Goal: Transaction & Acquisition: Book appointment/travel/reservation

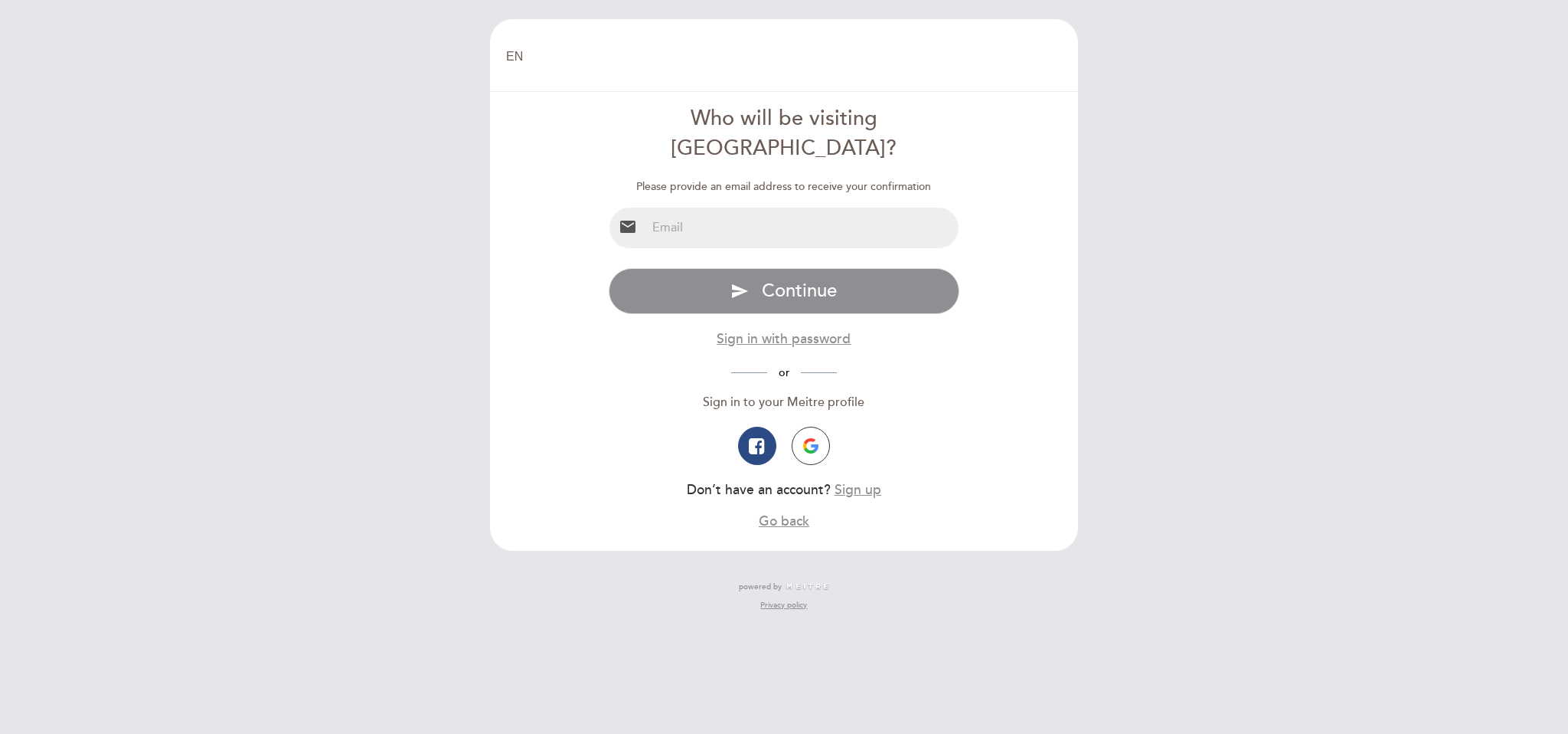
click at [698, 208] on input "email" at bounding box center [803, 227] width 313 height 40
type input "[EMAIL_ADDRESS][DOMAIN_NAME]"
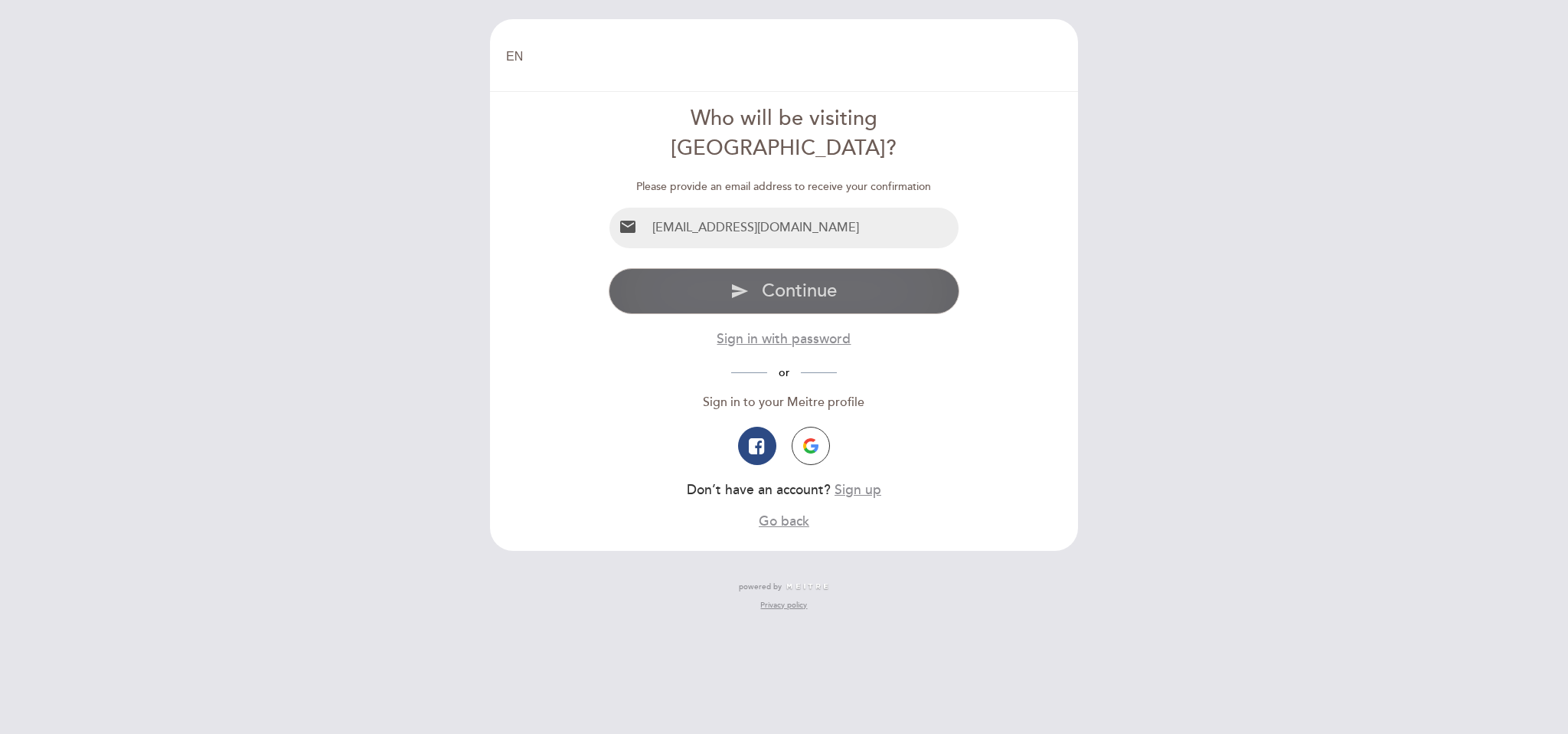
click at [893, 270] on button "send Continue" at bounding box center [784, 290] width 352 height 46
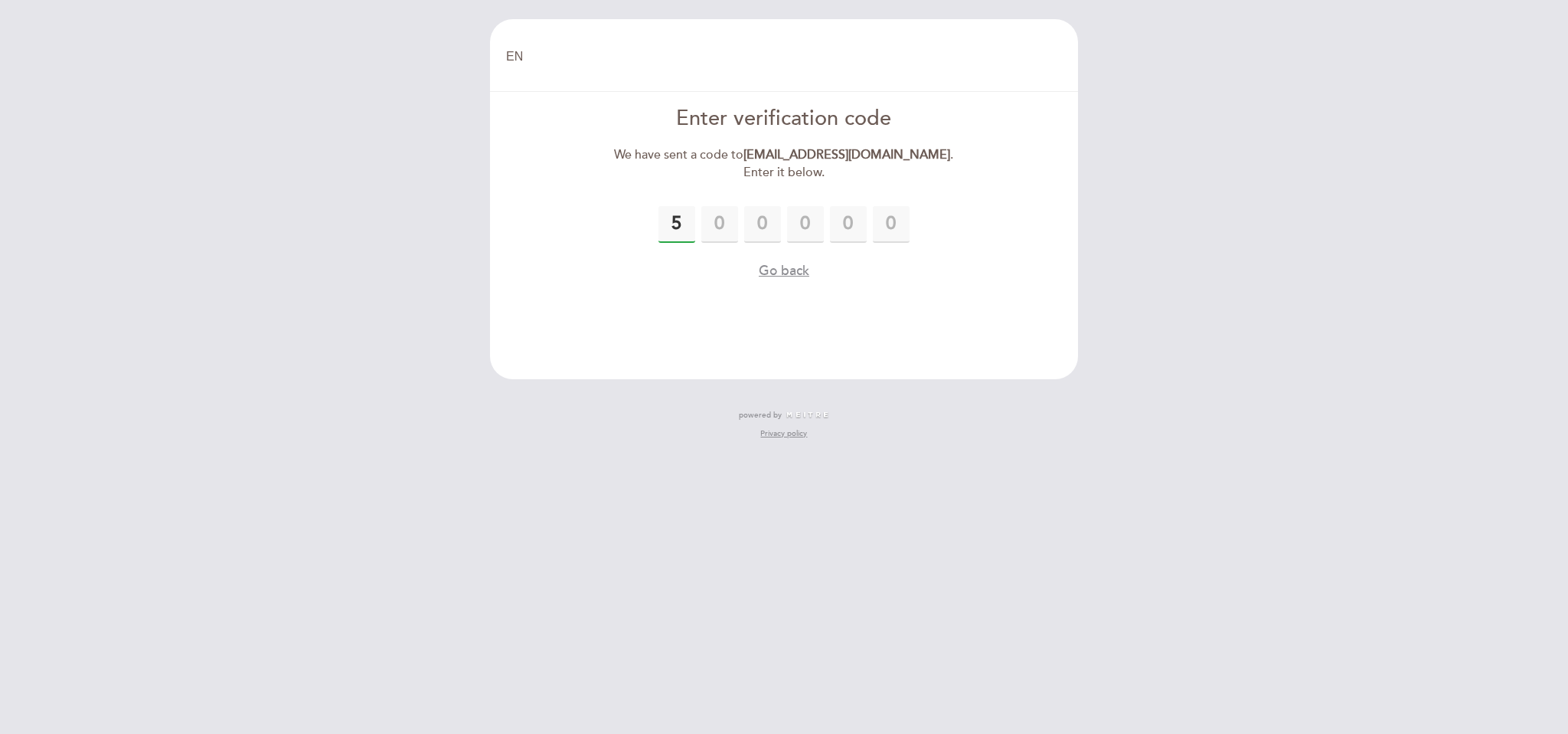
type input "5"
type input "9"
type input "8"
type input "4"
type input "6"
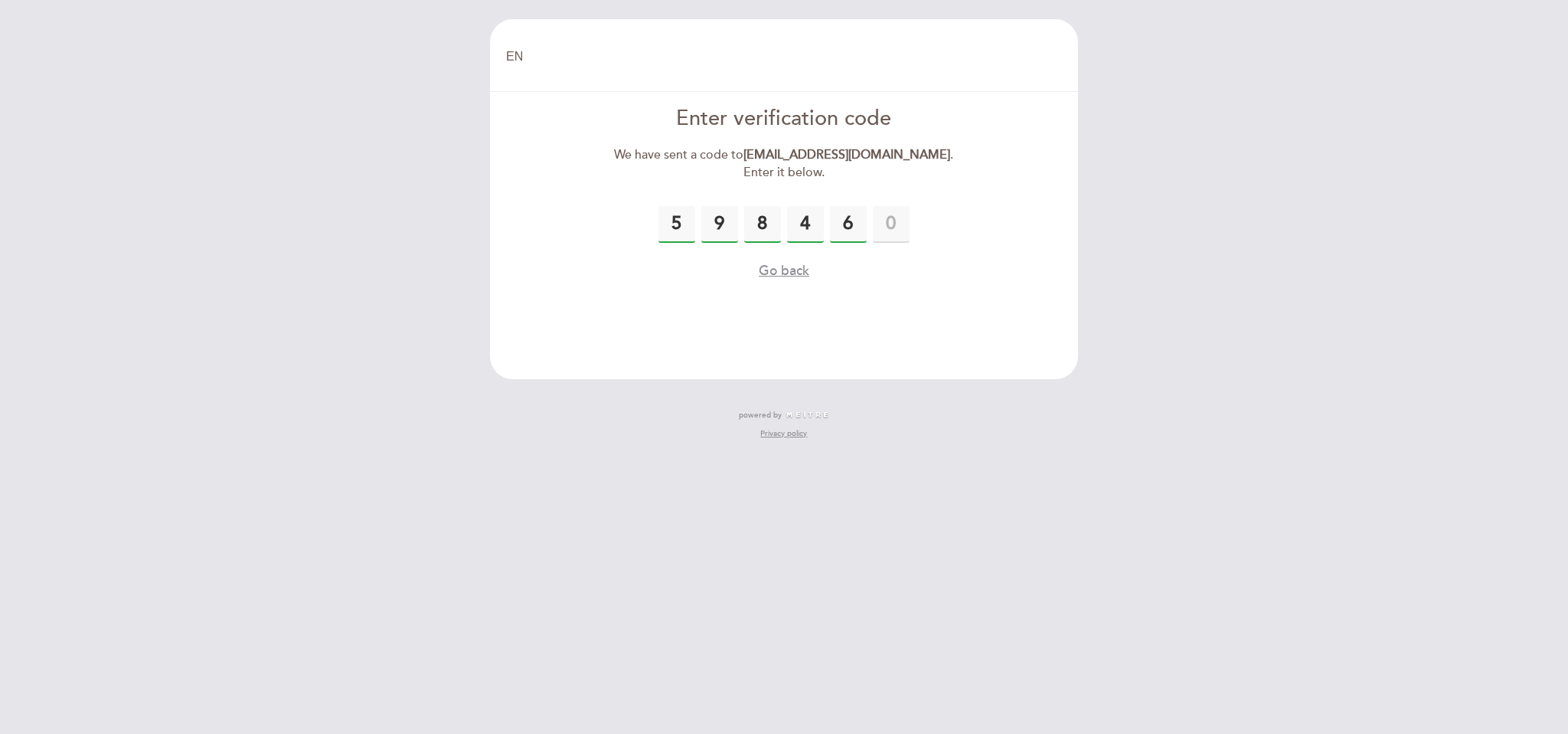
drag, startPoint x: 671, startPoint y: 222, endPoint x: 885, endPoint y: 227, distance: 214.1
click at [912, 233] on div "5 9 8 4 6" at bounding box center [784, 224] width 352 height 37
click at [878, 226] on input "text" at bounding box center [891, 224] width 37 height 37
click at [857, 225] on input "6" at bounding box center [848, 224] width 37 height 37
click at [685, 224] on input "5" at bounding box center [677, 224] width 37 height 37
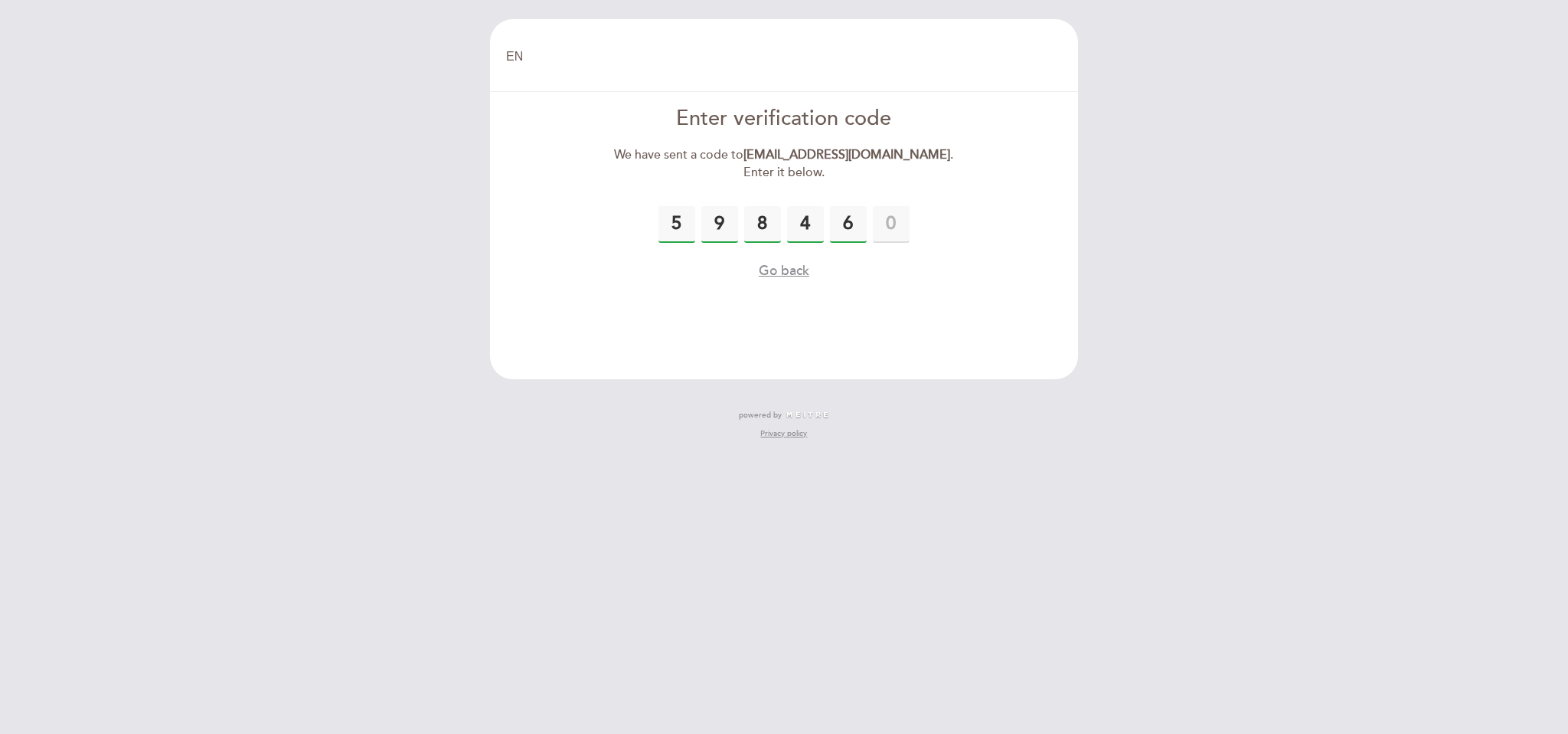
click at [716, 226] on input "9" at bounding box center [720, 224] width 37 height 37
drag, startPoint x: 716, startPoint y: 226, endPoint x: 745, endPoint y: 226, distance: 29.0
click at [745, 226] on div "5 9 8 4 6" at bounding box center [784, 224] width 352 height 37
type input "5"
type input "9"
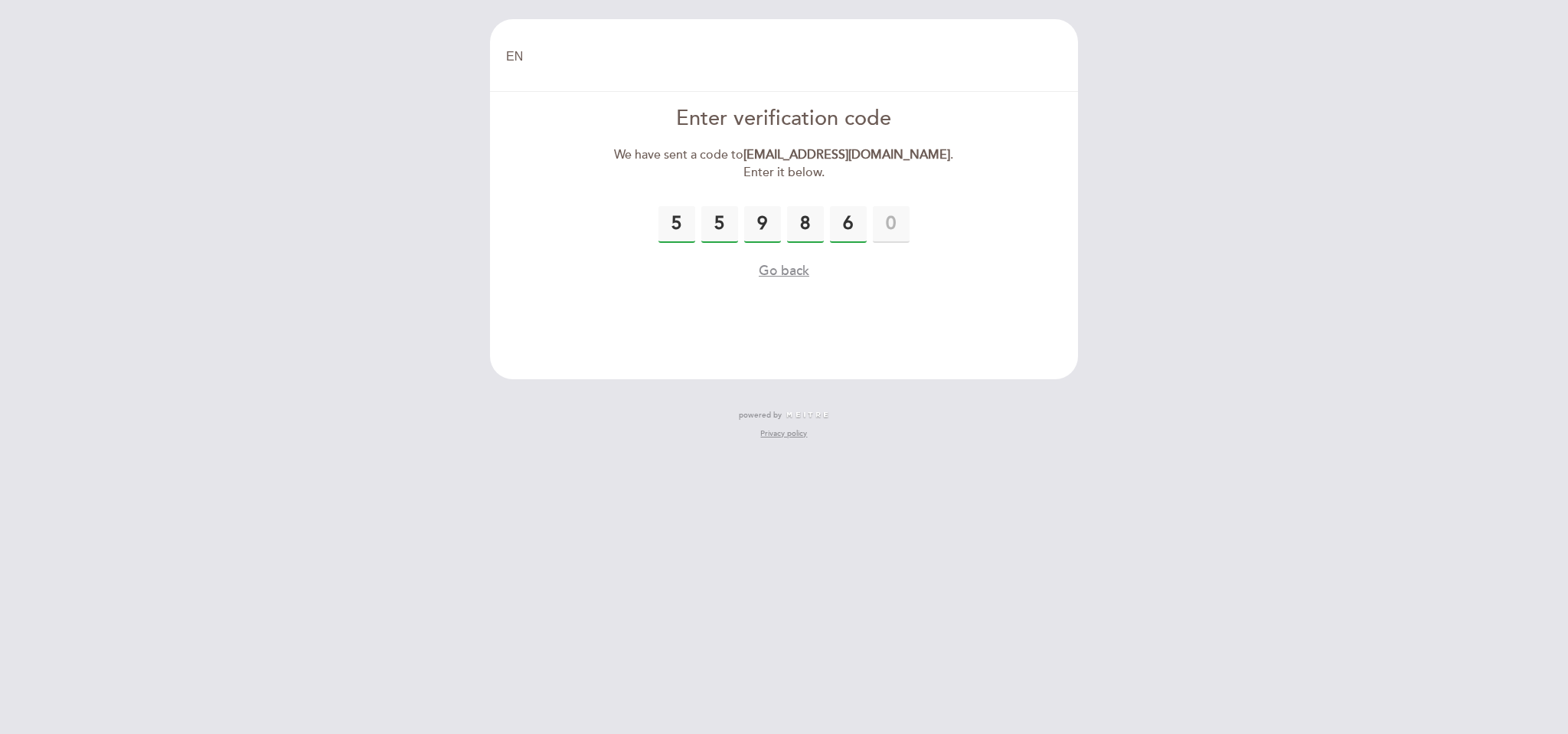
type input "8"
type input "4"
type input "6"
